Goal: Information Seeking & Learning: Learn about a topic

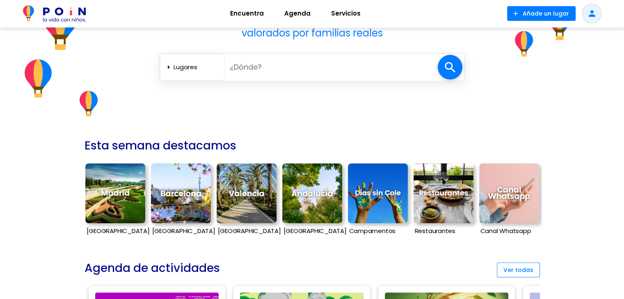
scroll to position [176, 0]
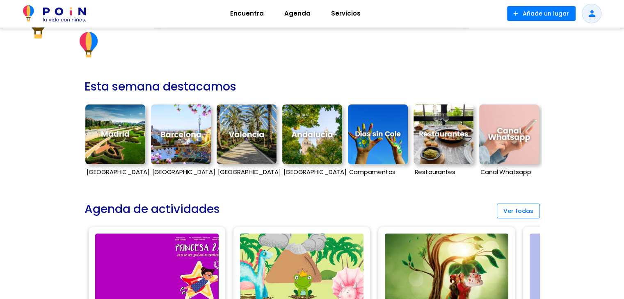
drag, startPoint x: 240, startPoint y: 171, endPoint x: 249, endPoint y: 156, distance: 17.5
click at [249, 156] on img at bounding box center [247, 135] width 60 height 60
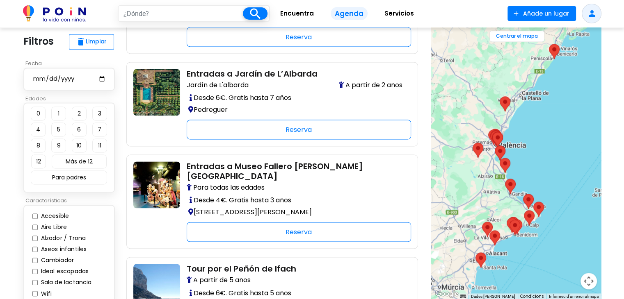
scroll to position [1269, 0]
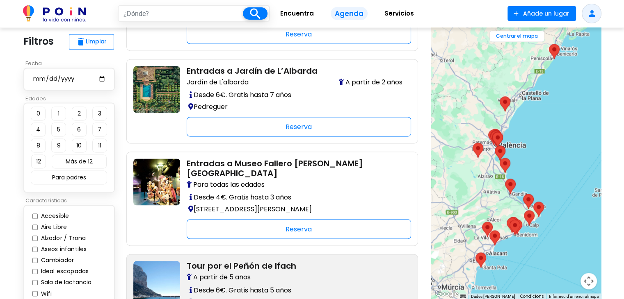
click at [240, 261] on h2 "Tour por el Peñón de Ifach" at bounding box center [296, 266] width 218 height 10
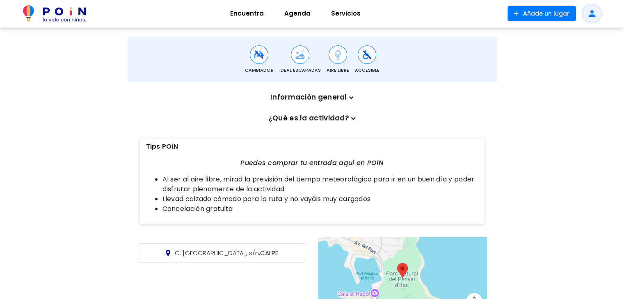
scroll to position [254, 0]
click at [346, 99] on p "Información general" at bounding box center [312, 97] width 341 height 11
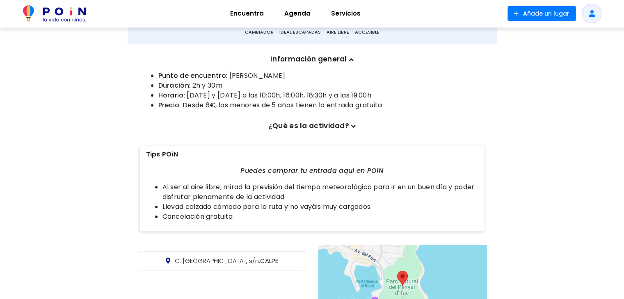
scroll to position [294, 0]
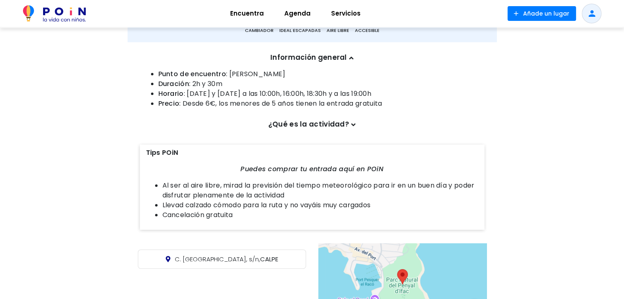
click at [352, 128] on icon at bounding box center [353, 124] width 5 height 7
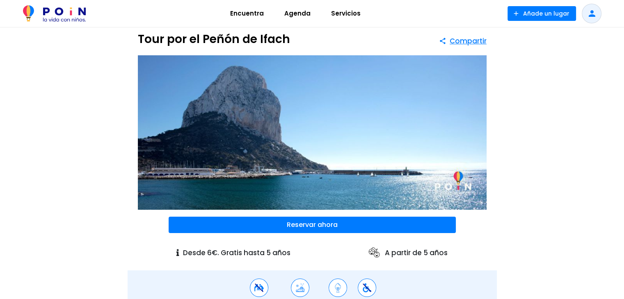
scroll to position [0, 0]
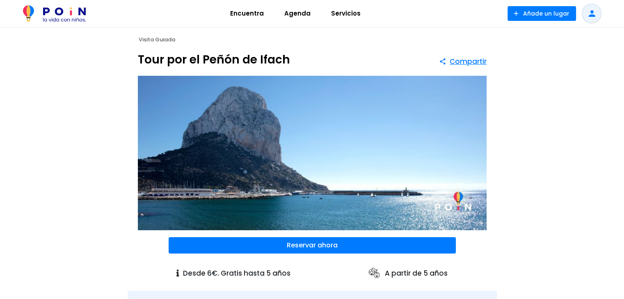
click at [251, 13] on span "Encuentra" at bounding box center [246, 13] width 41 height 13
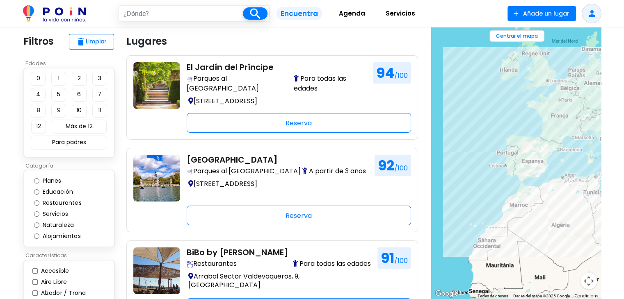
click at [391, 16] on span "Servicios" at bounding box center [400, 13] width 37 height 13
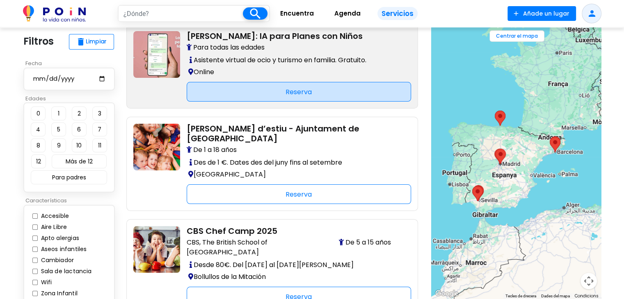
scroll to position [98, 0]
